Goal: Task Accomplishment & Management: Manage account settings

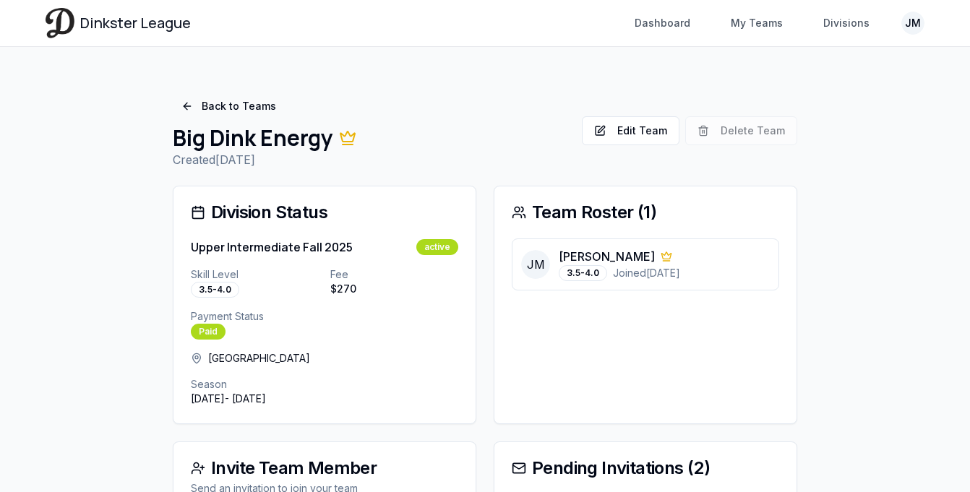
scroll to position [176, 0]
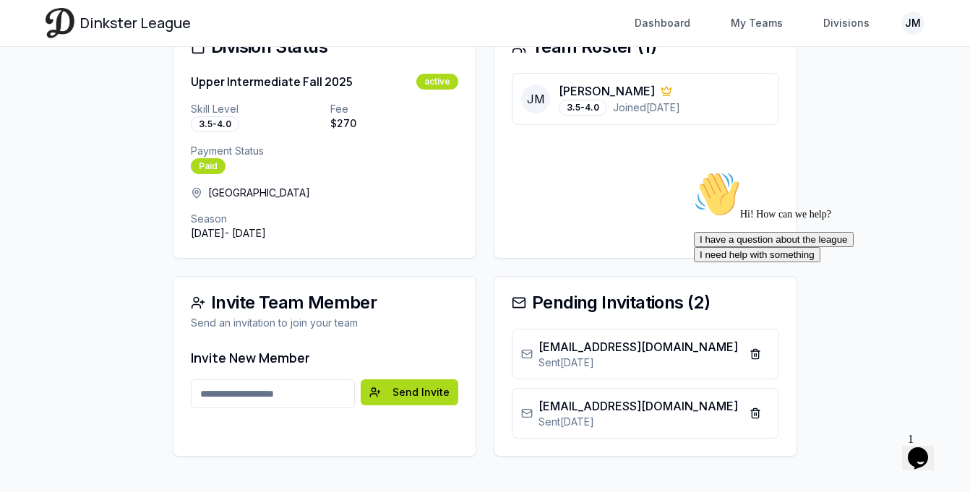
scroll to position [176, 0]
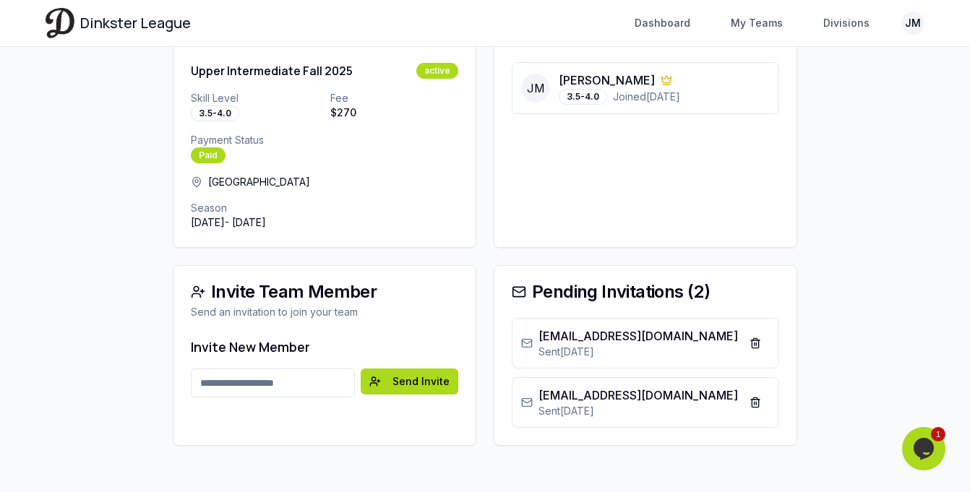
click at [313, 372] on input "Email address" at bounding box center [273, 383] width 164 height 29
type input "**********"
click at [388, 389] on button "Send Invite" at bounding box center [410, 382] width 98 height 26
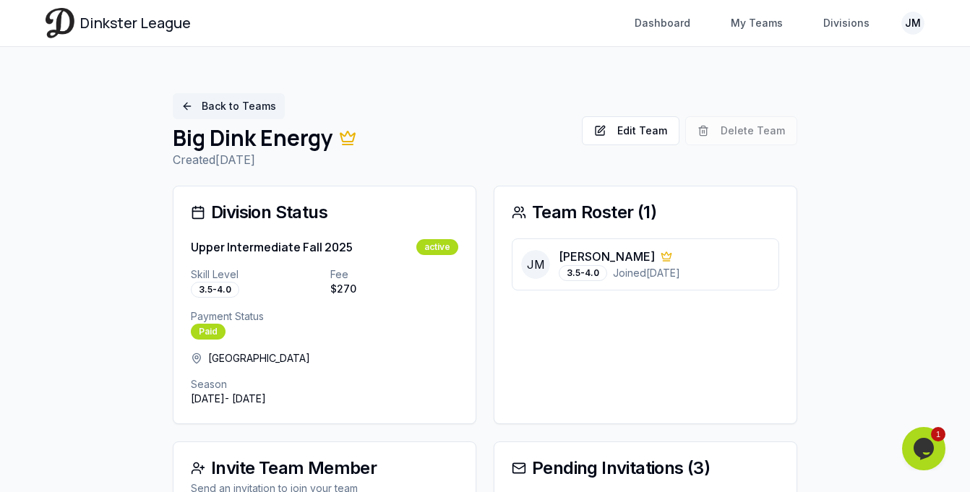
click at [237, 111] on link "Back to Teams" at bounding box center [229, 106] width 112 height 26
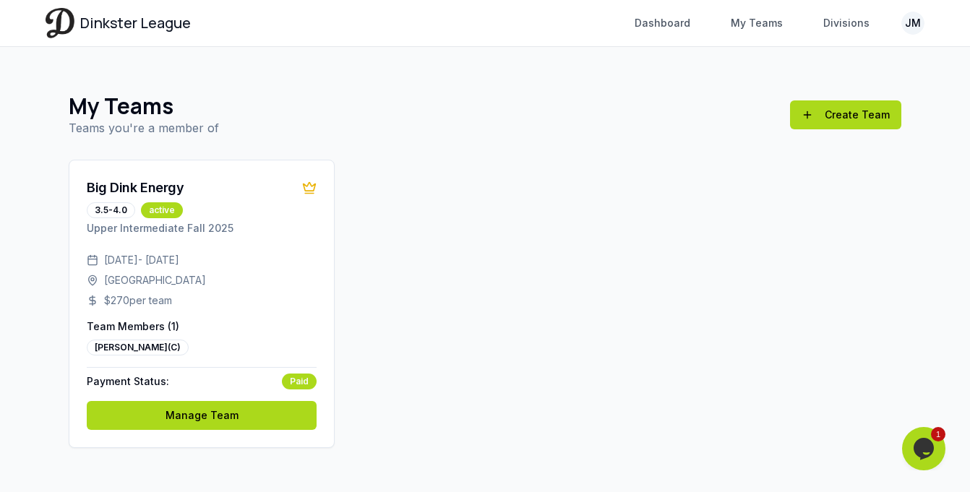
scroll to position [2, 0]
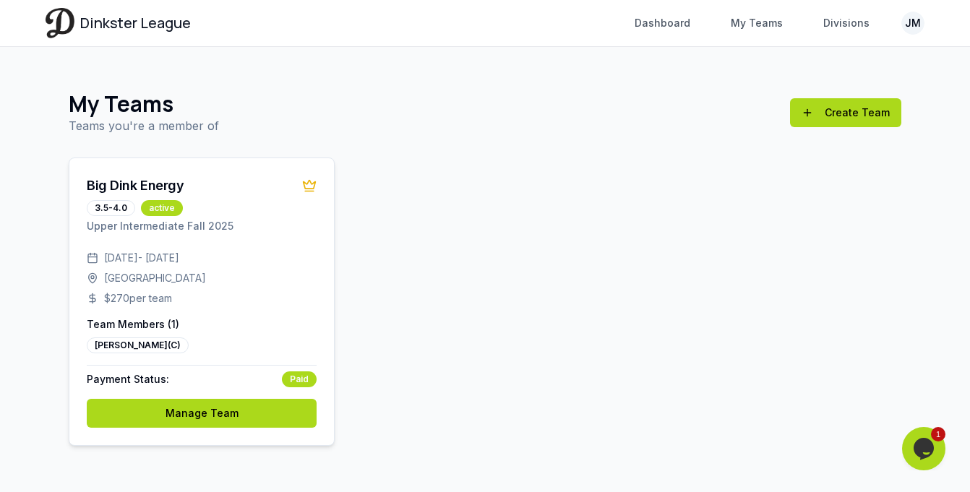
click at [278, 283] on div "[GEOGRAPHIC_DATA]" at bounding box center [202, 278] width 230 height 14
click at [186, 416] on link "Manage Team" at bounding box center [202, 413] width 230 height 29
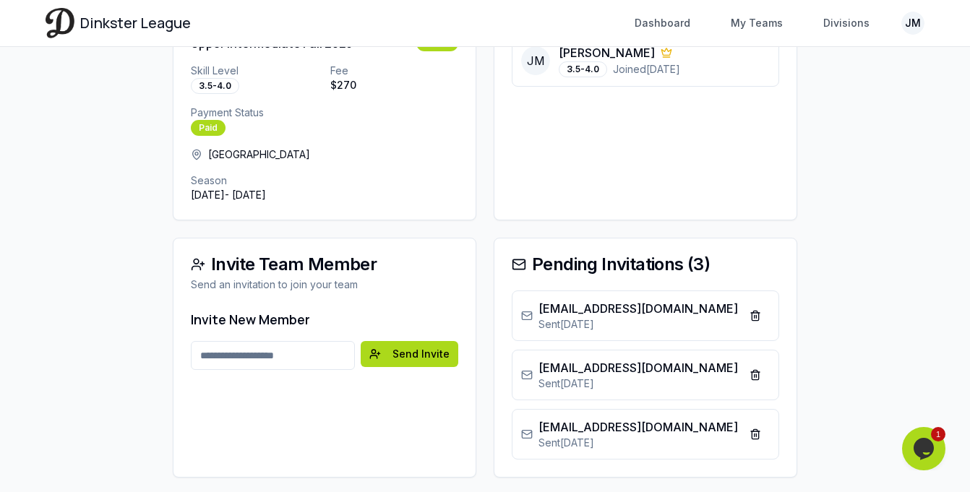
scroll to position [207, 0]
